Goal: Find specific page/section: Find specific page/section

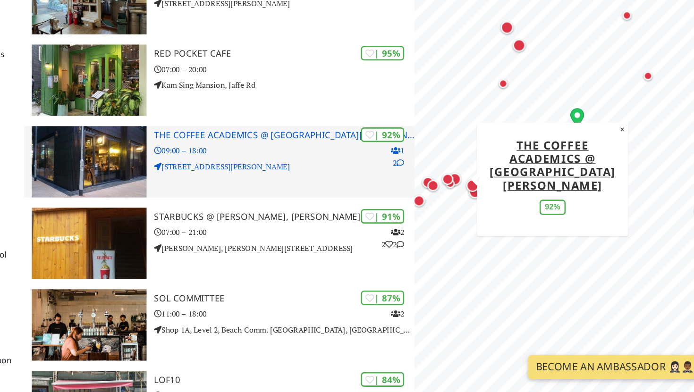
scroll to position [72, 0]
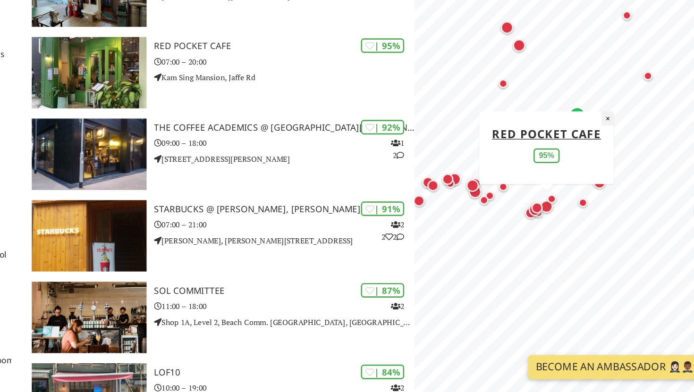
click at [605, 191] on button "×" at bounding box center [605, 189] width 9 height 10
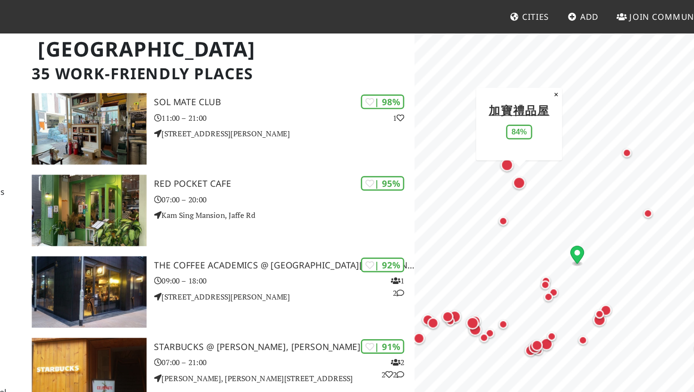
click at [544, 141] on div "Map marker" at bounding box center [539, 135] width 13 height 13
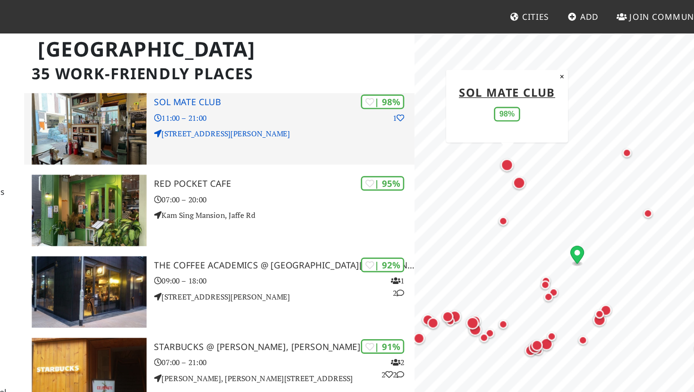
click at [271, 92] on div "| 98% 1 SOL Mate Club 11:00 – 21:00 Shop C1, G/F, Block C, Merlin Centre, 55 Po…" at bounding box center [366, 95] width 193 height 53
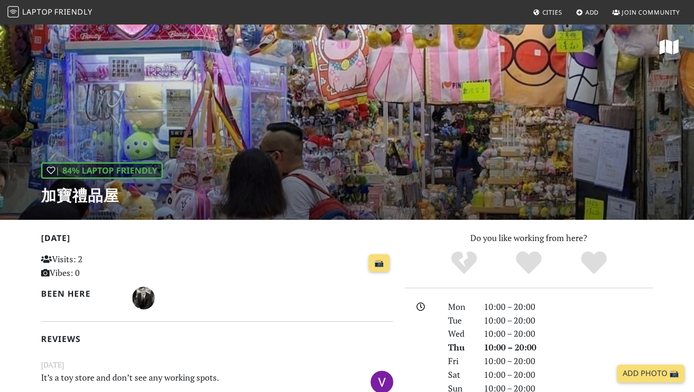
scroll to position [134, 0]
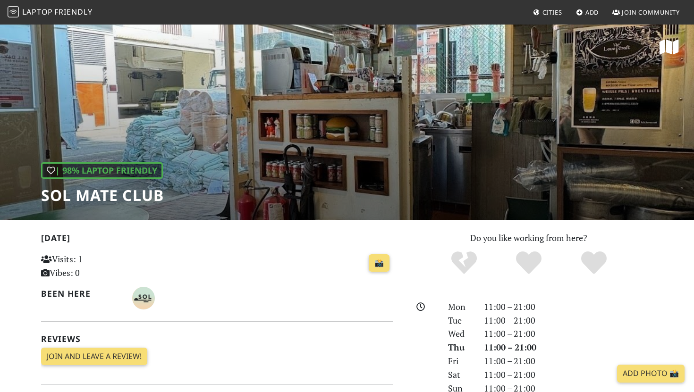
drag, startPoint x: 30, startPoint y: 190, endPoint x: 199, endPoint y: 185, distance: 169.1
click at [199, 185] on div "| 98% Laptop Friendly SOL Mate Club" at bounding box center [347, 122] width 694 height 196
drag, startPoint x: 32, startPoint y: 197, endPoint x: 167, endPoint y: 197, distance: 135.0
click at [167, 197] on div "| 98% Laptop Friendly SOL Mate Club" at bounding box center [347, 122] width 694 height 196
copy h1 "SOL Mate Club"
